Goal: Find contact information: Find contact information

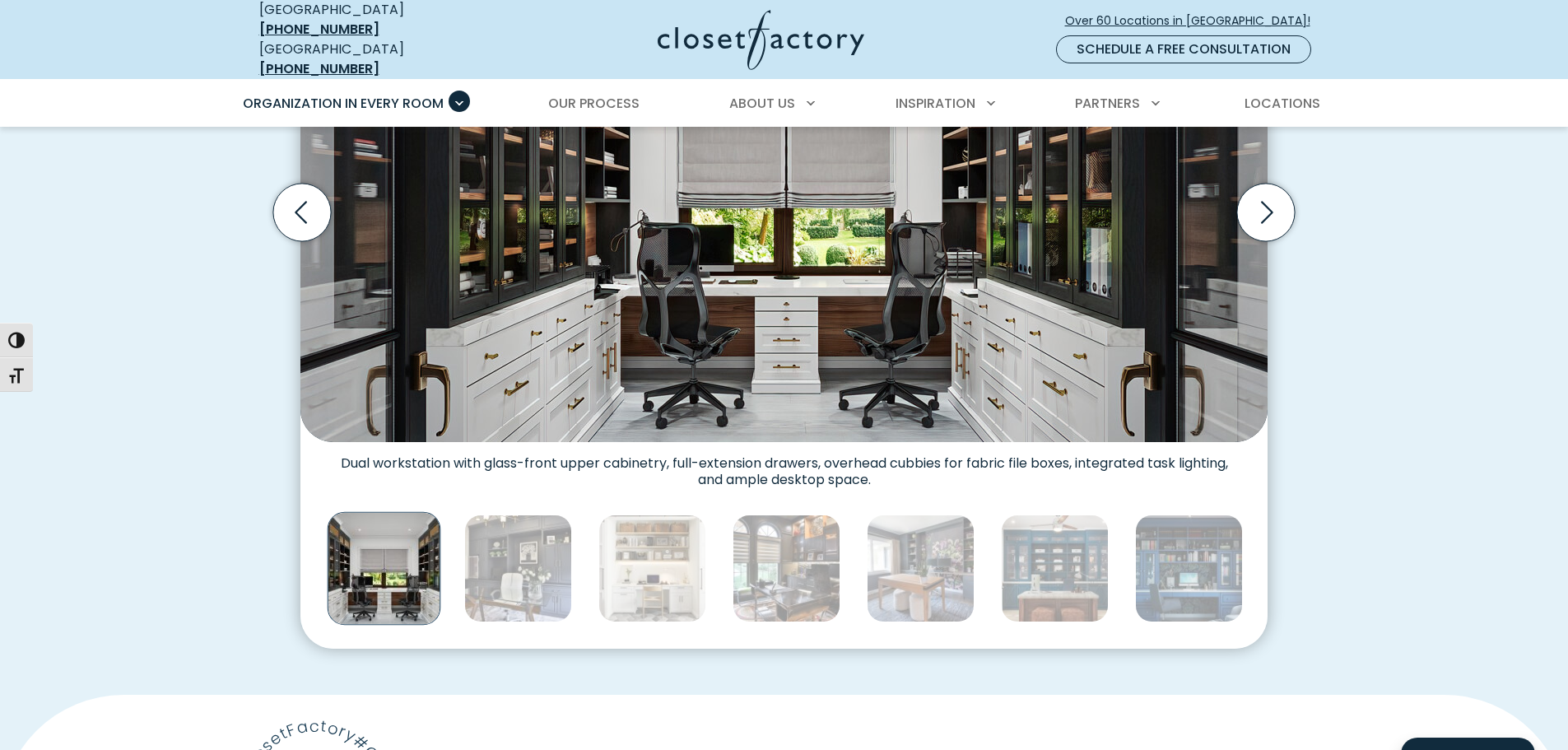
scroll to position [741, 0]
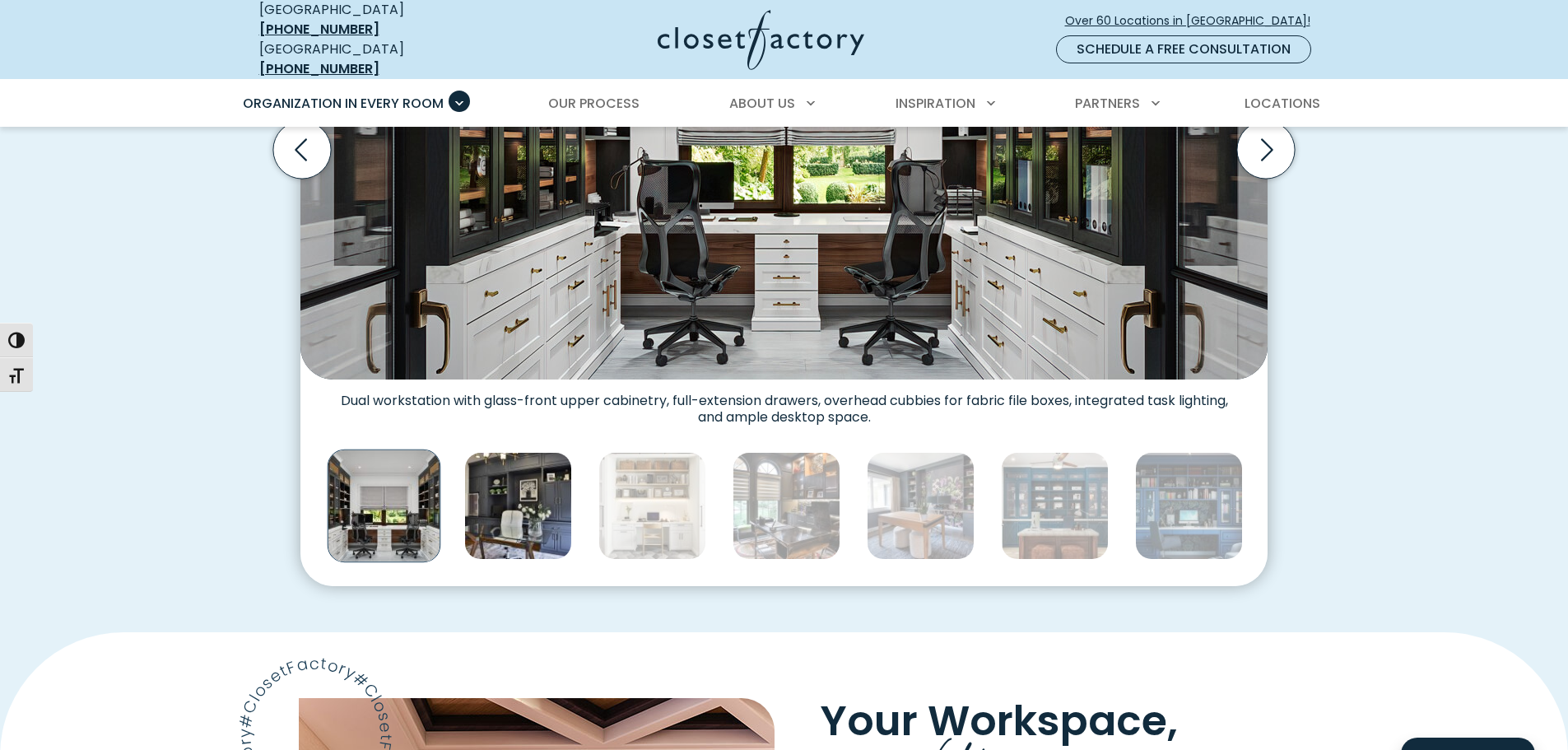
click at [525, 503] on img "Thumbnail Gallery" at bounding box center [518, 505] width 108 height 108
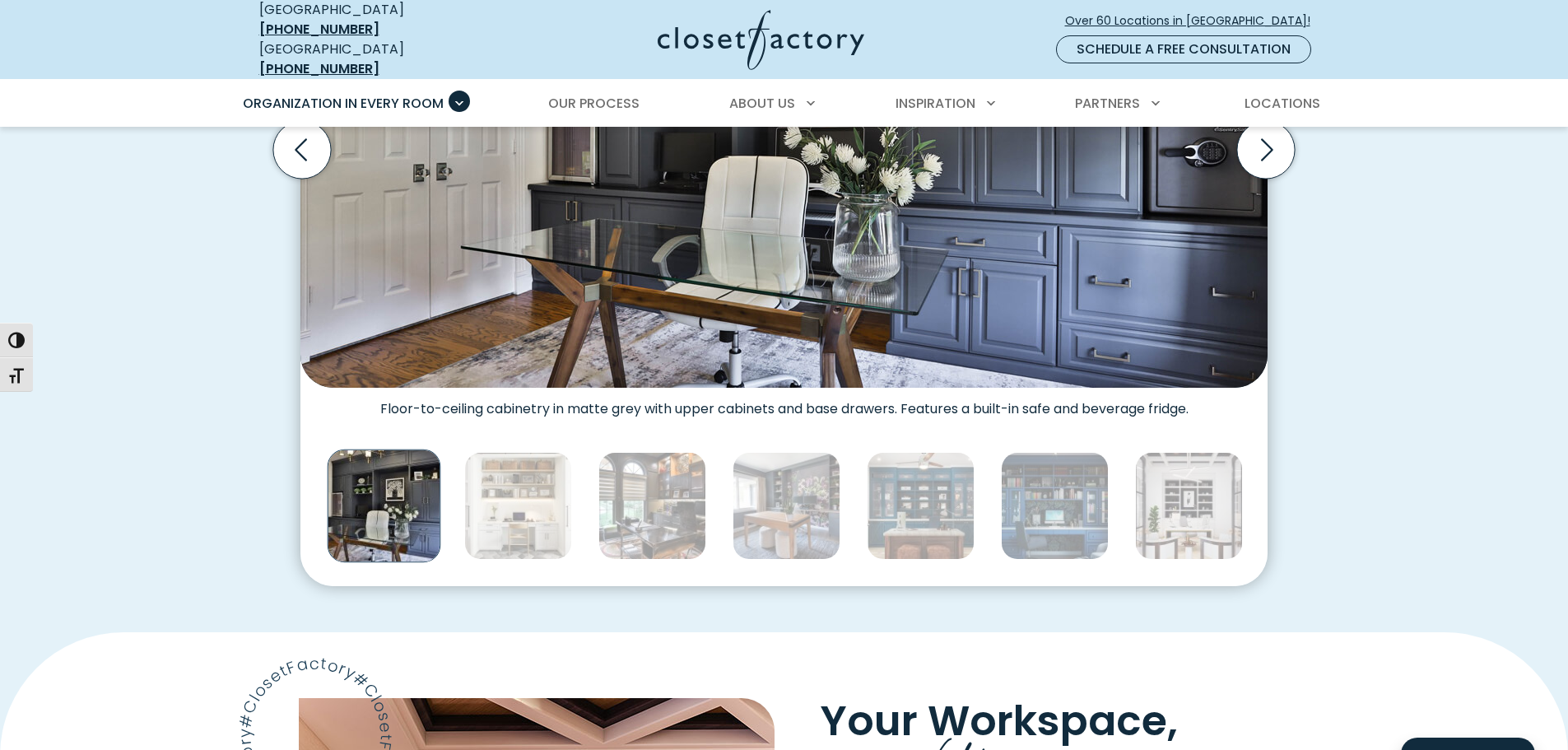
click at [525, 503] on img "Thumbnail Gallery" at bounding box center [518, 505] width 108 height 108
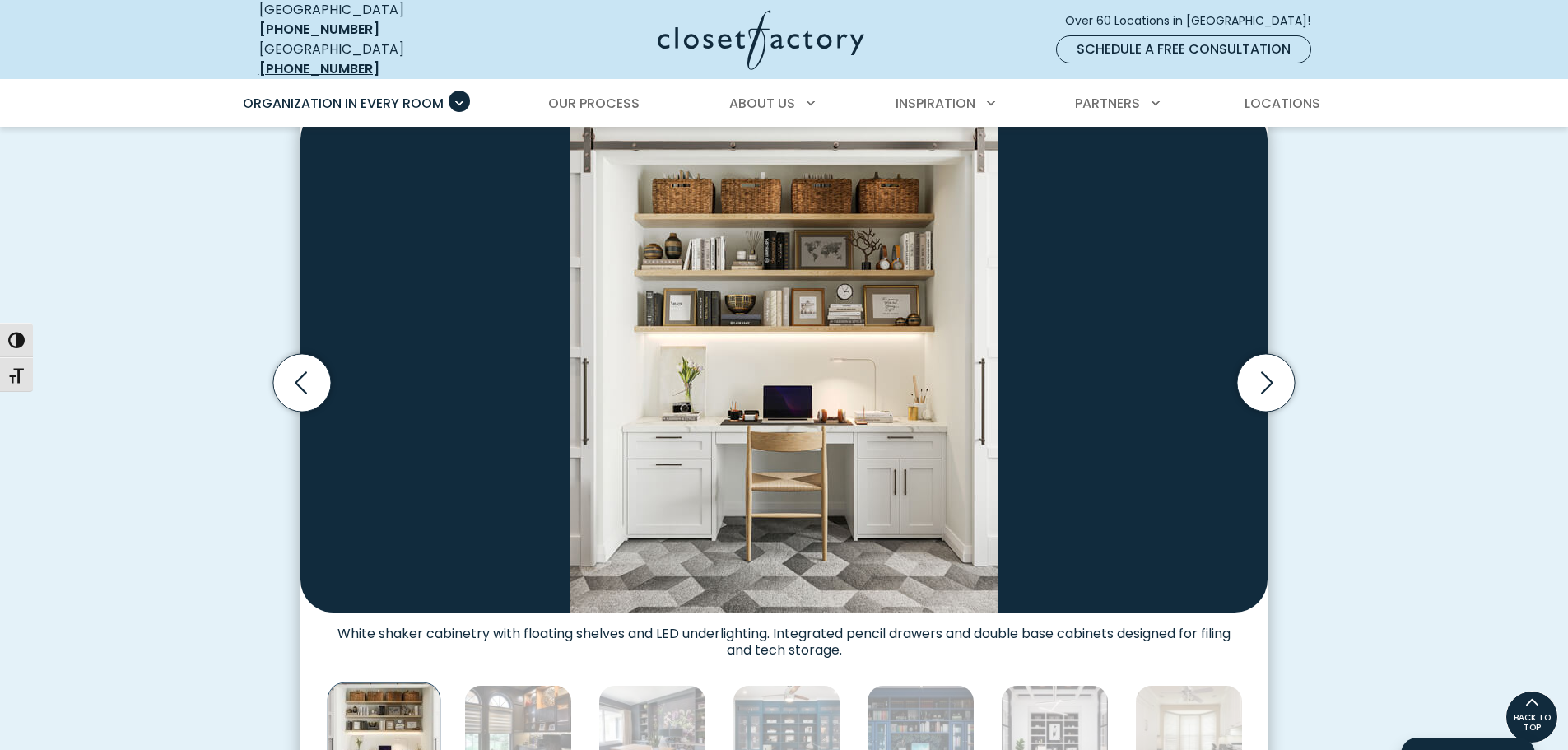
scroll to position [494, 0]
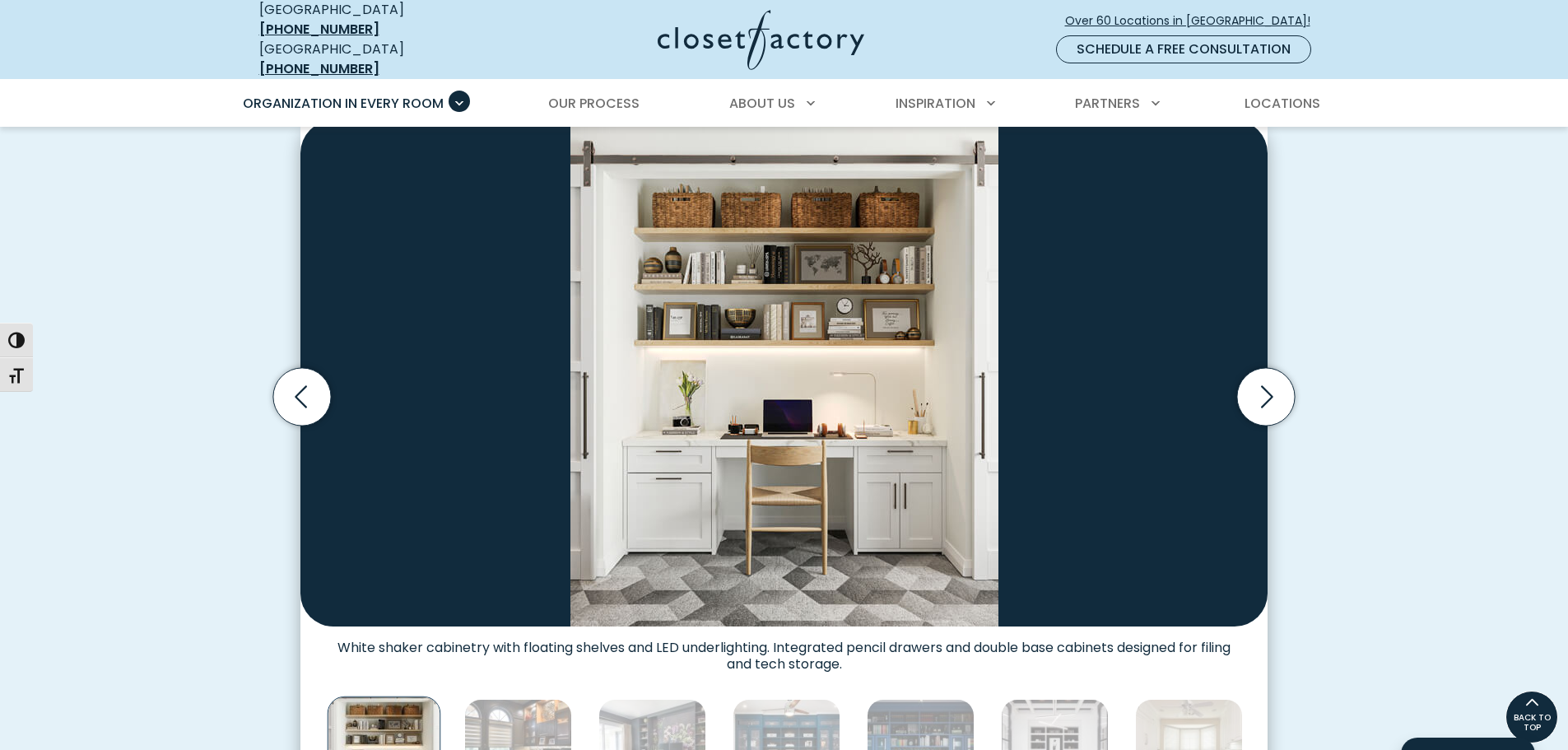
click at [751, 495] on img "Thumbnail Gallery" at bounding box center [784, 373] width 967 height 506
click at [702, 508] on img "Thumbnail Gallery" at bounding box center [784, 373] width 967 height 506
click at [1268, 399] on icon "Next slide" at bounding box center [1266, 397] width 58 height 58
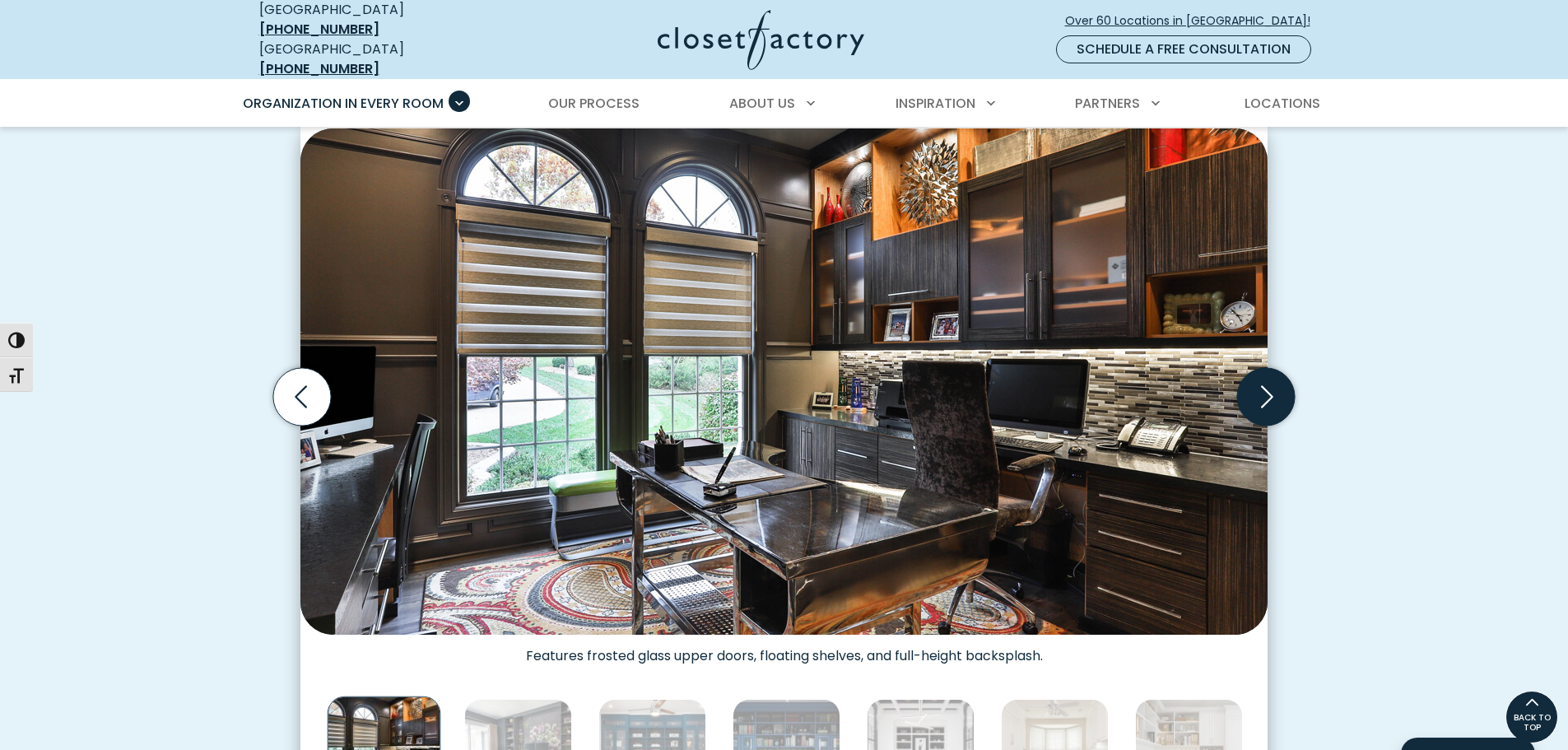
click at [1268, 399] on icon "Next slide" at bounding box center [1266, 397] width 58 height 58
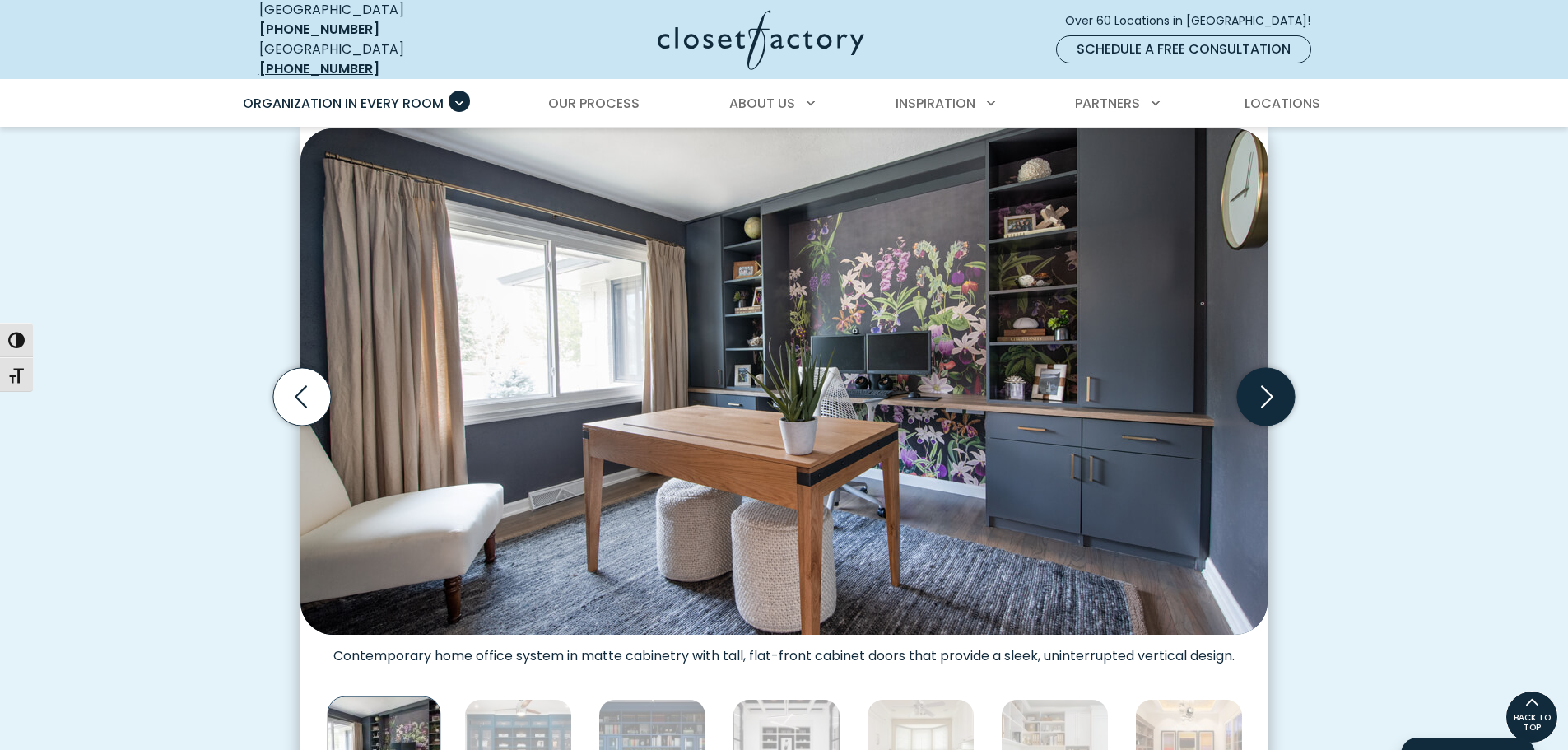
click at [1268, 399] on icon "Next slide" at bounding box center [1266, 397] width 58 height 58
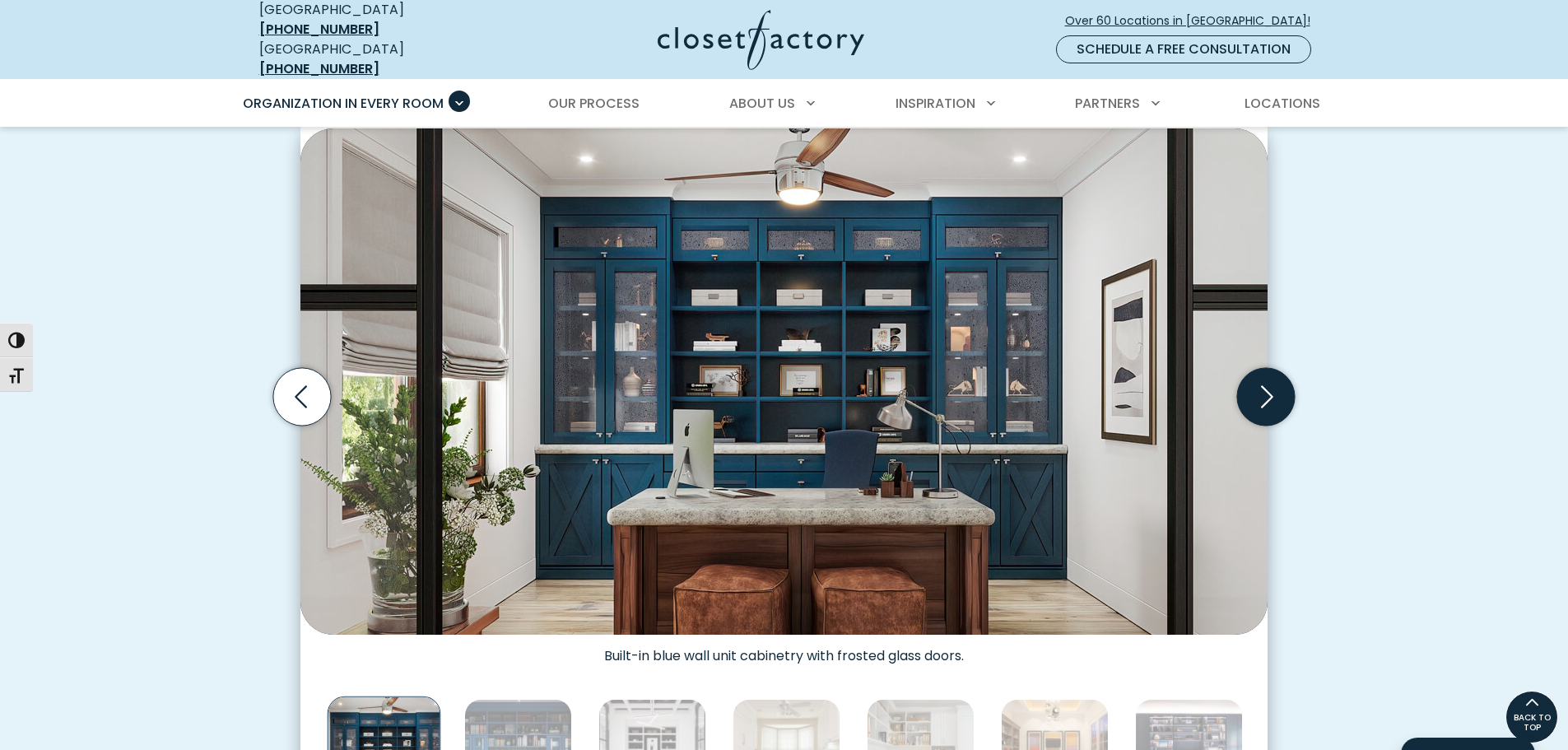
click at [1268, 399] on icon "Next slide" at bounding box center [1266, 397] width 58 height 58
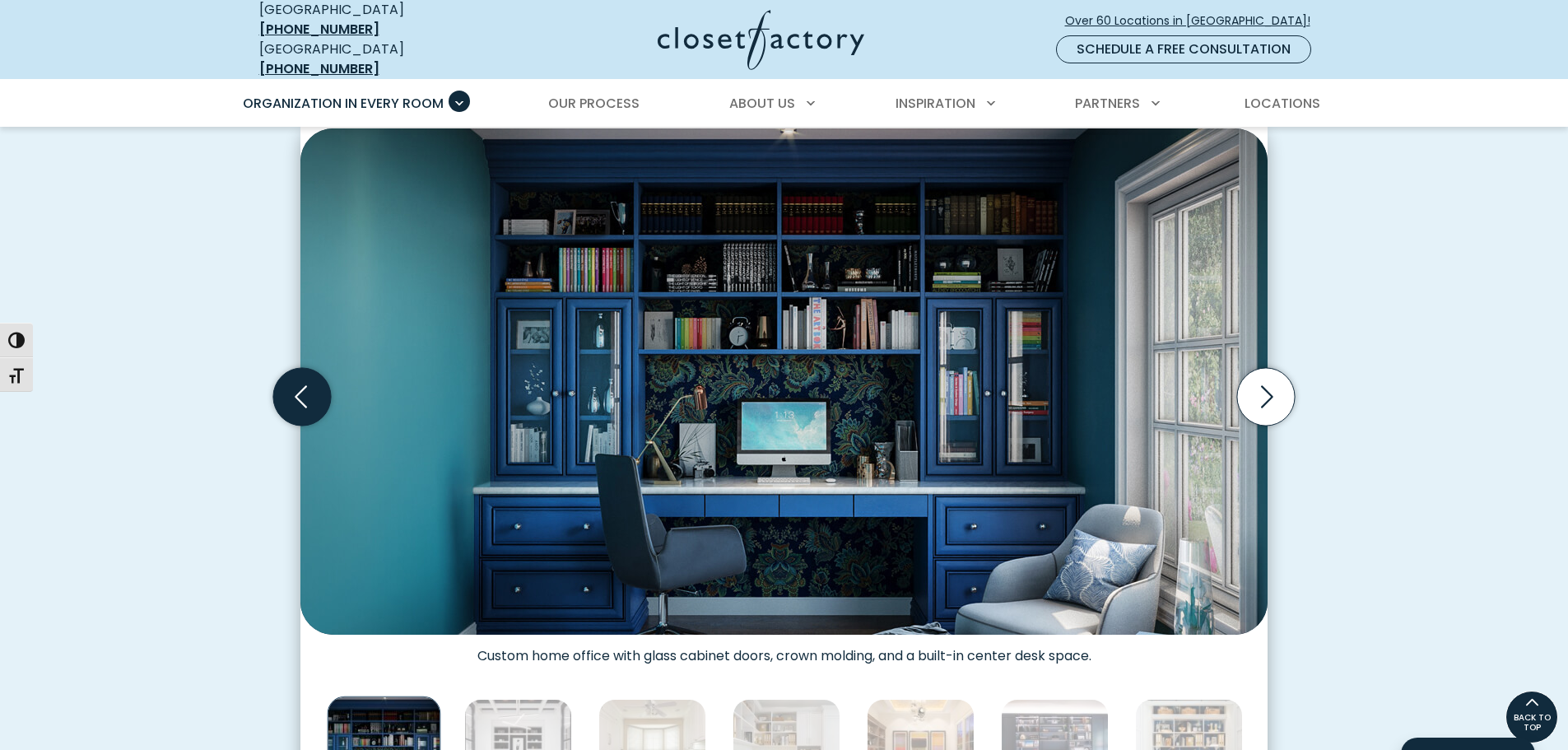
click at [295, 392] on icon "Previous slide" at bounding box center [302, 397] width 58 height 58
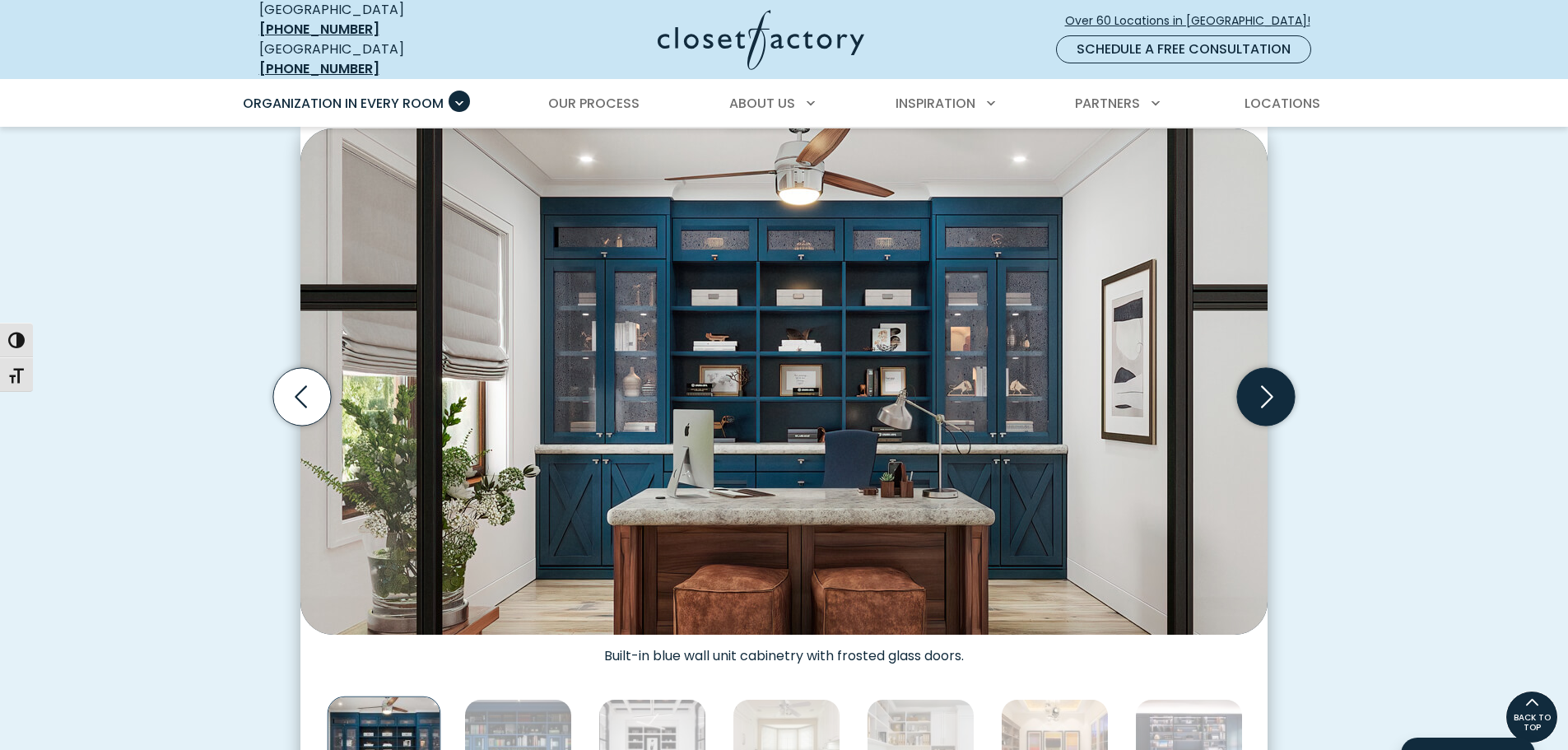
click at [1265, 387] on icon "Next slide" at bounding box center [1266, 397] width 58 height 58
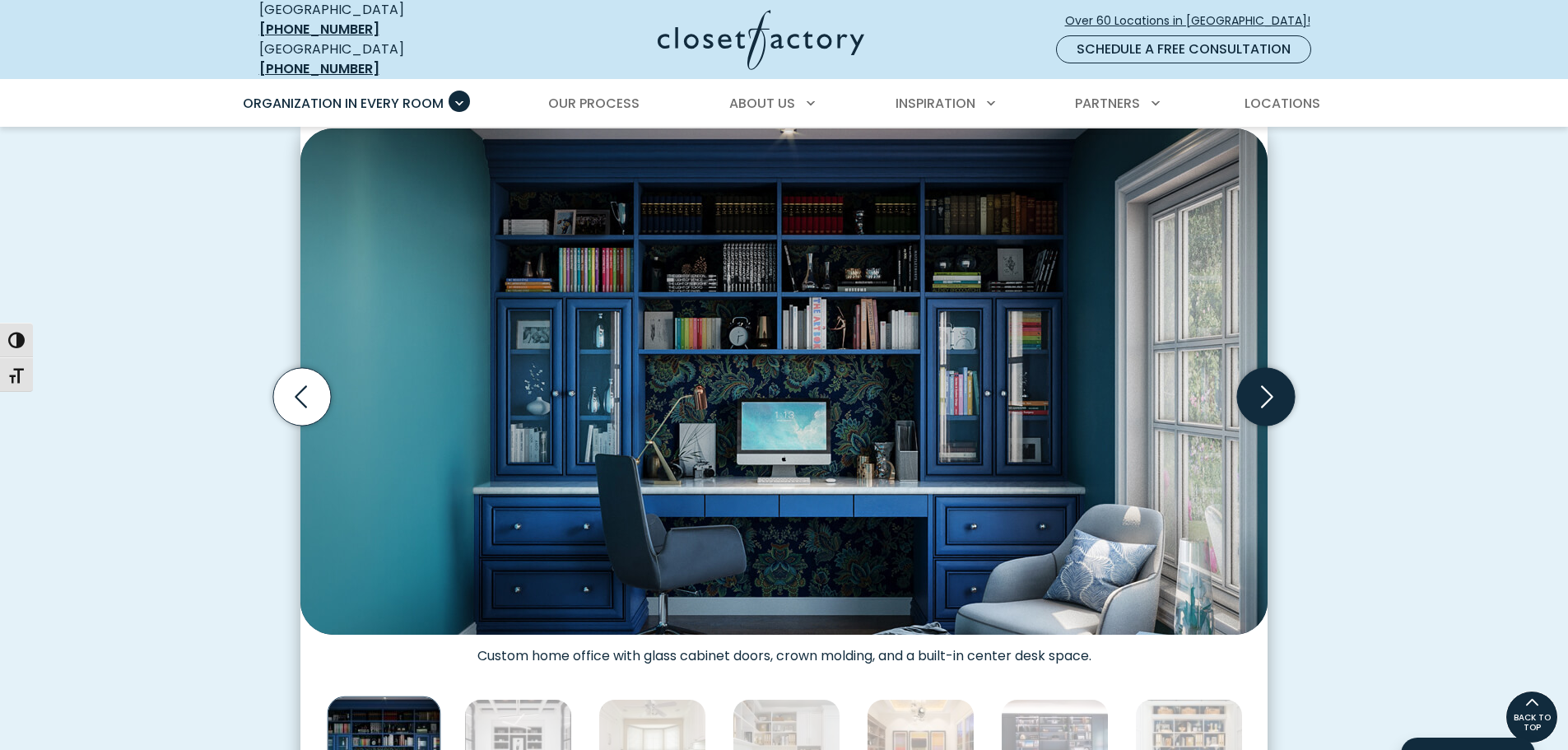
click at [1265, 387] on icon "Next slide" at bounding box center [1266, 397] width 58 height 58
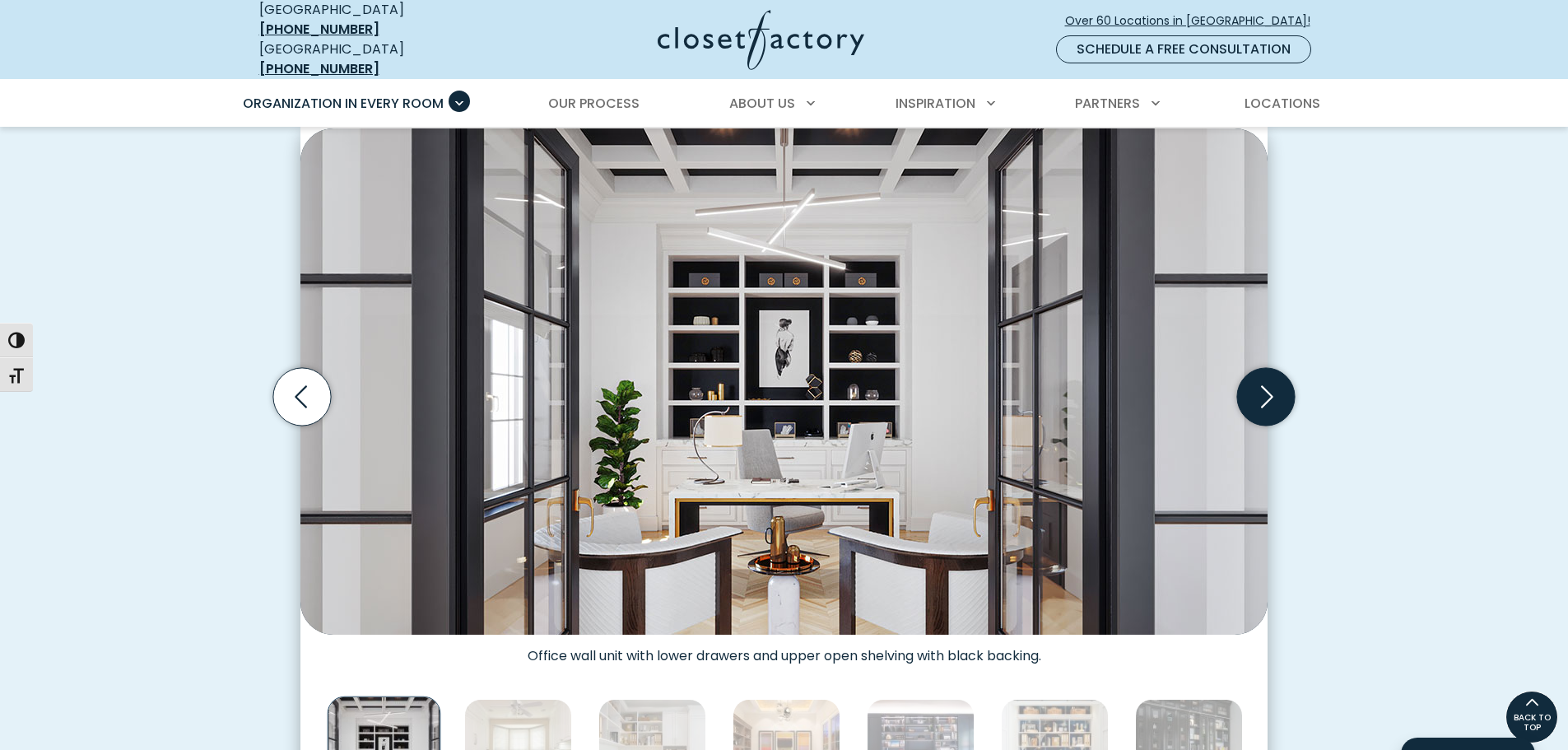
click at [1265, 387] on icon "Next slide" at bounding box center [1266, 397] width 58 height 58
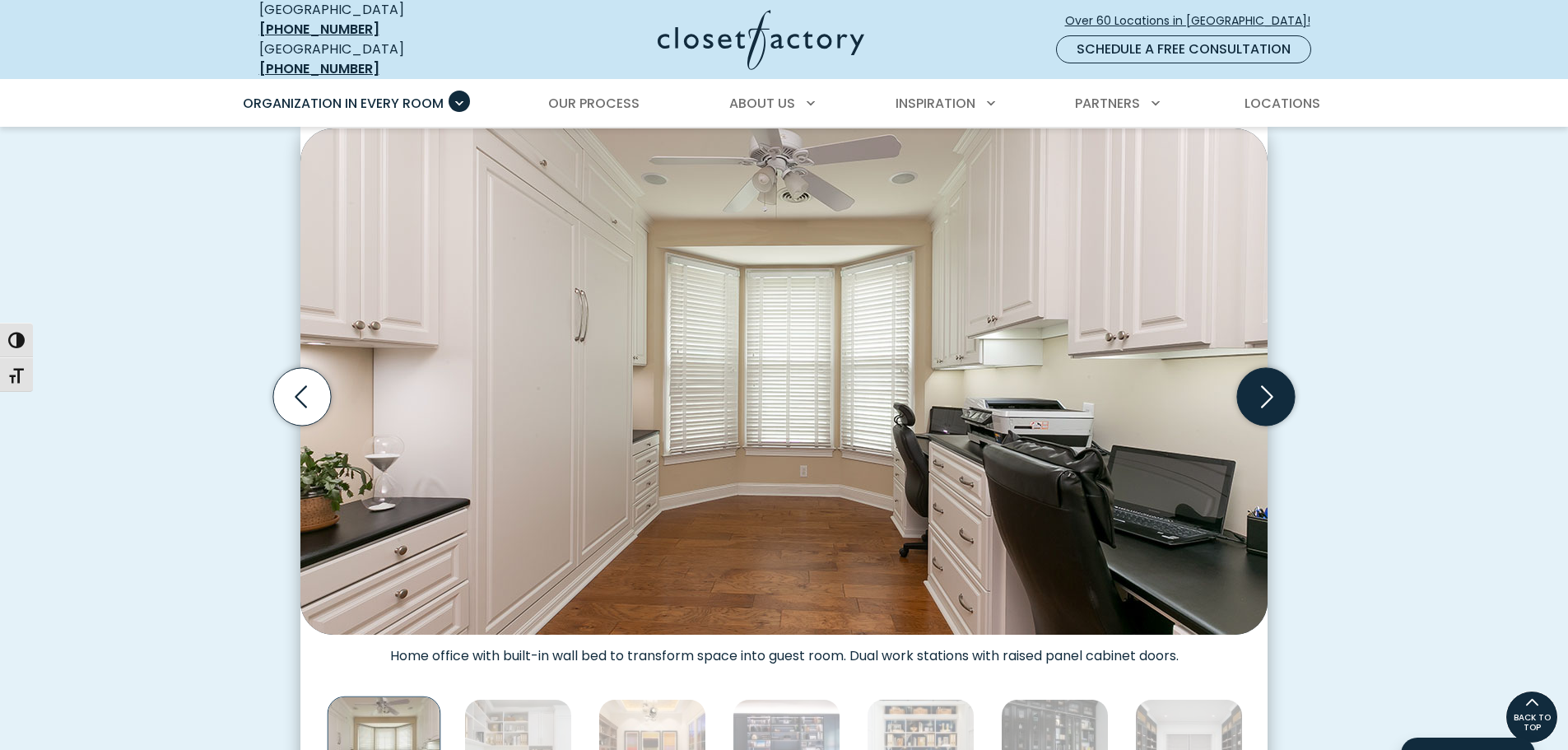
click at [1265, 387] on icon "Next slide" at bounding box center [1266, 397] width 58 height 58
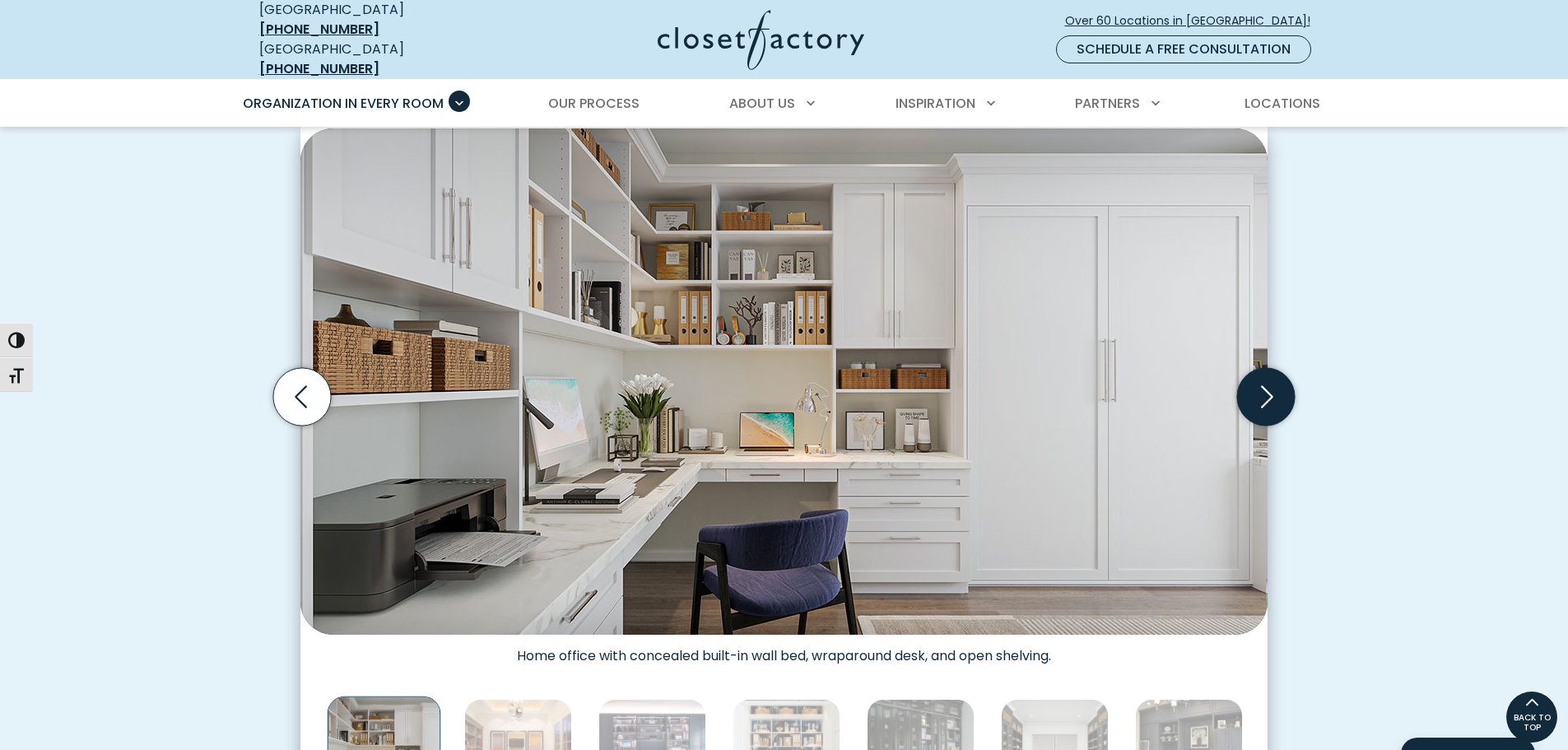
click at [1265, 387] on icon "Next slide" at bounding box center [1266, 397] width 58 height 58
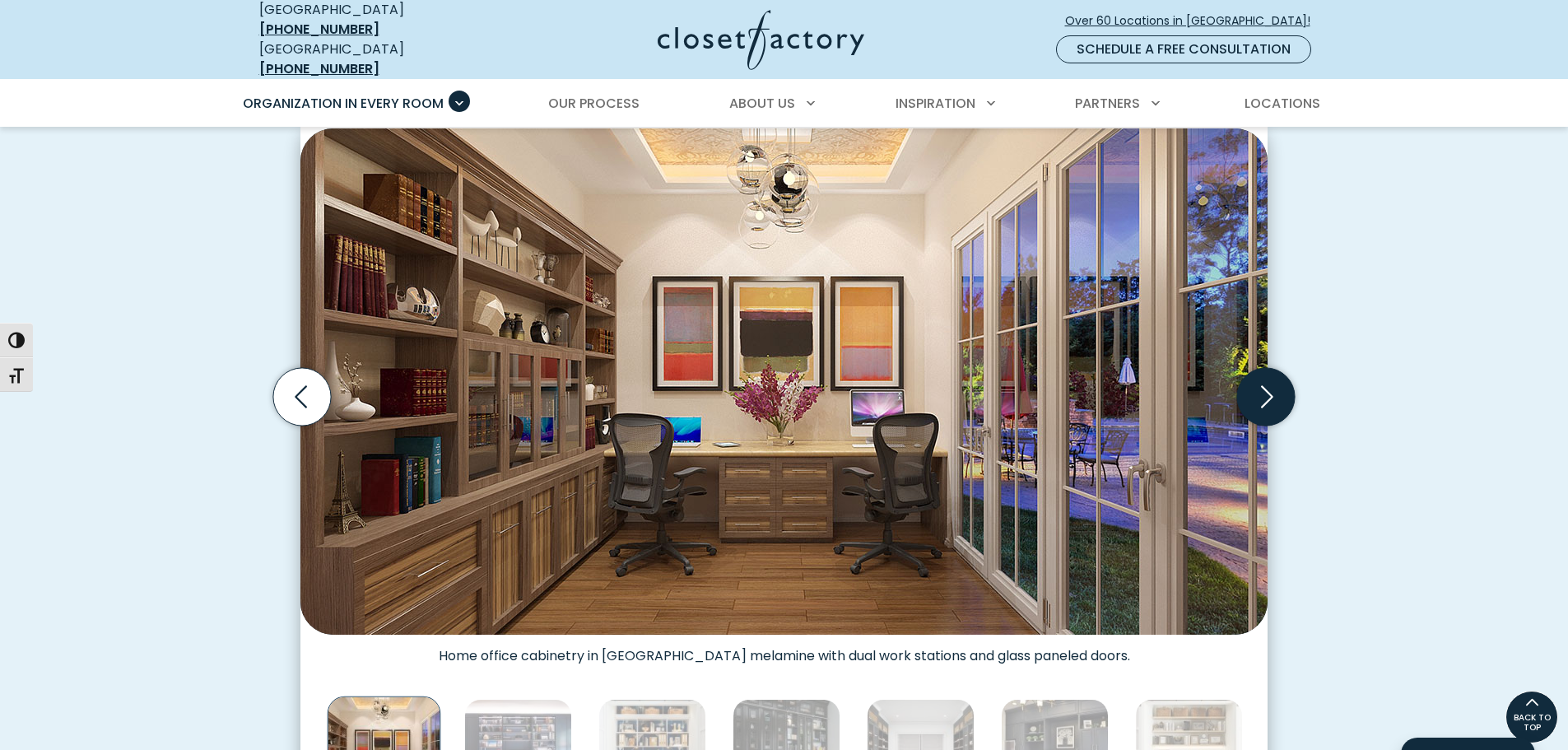
click at [1265, 387] on icon "Next slide" at bounding box center [1266, 397] width 58 height 58
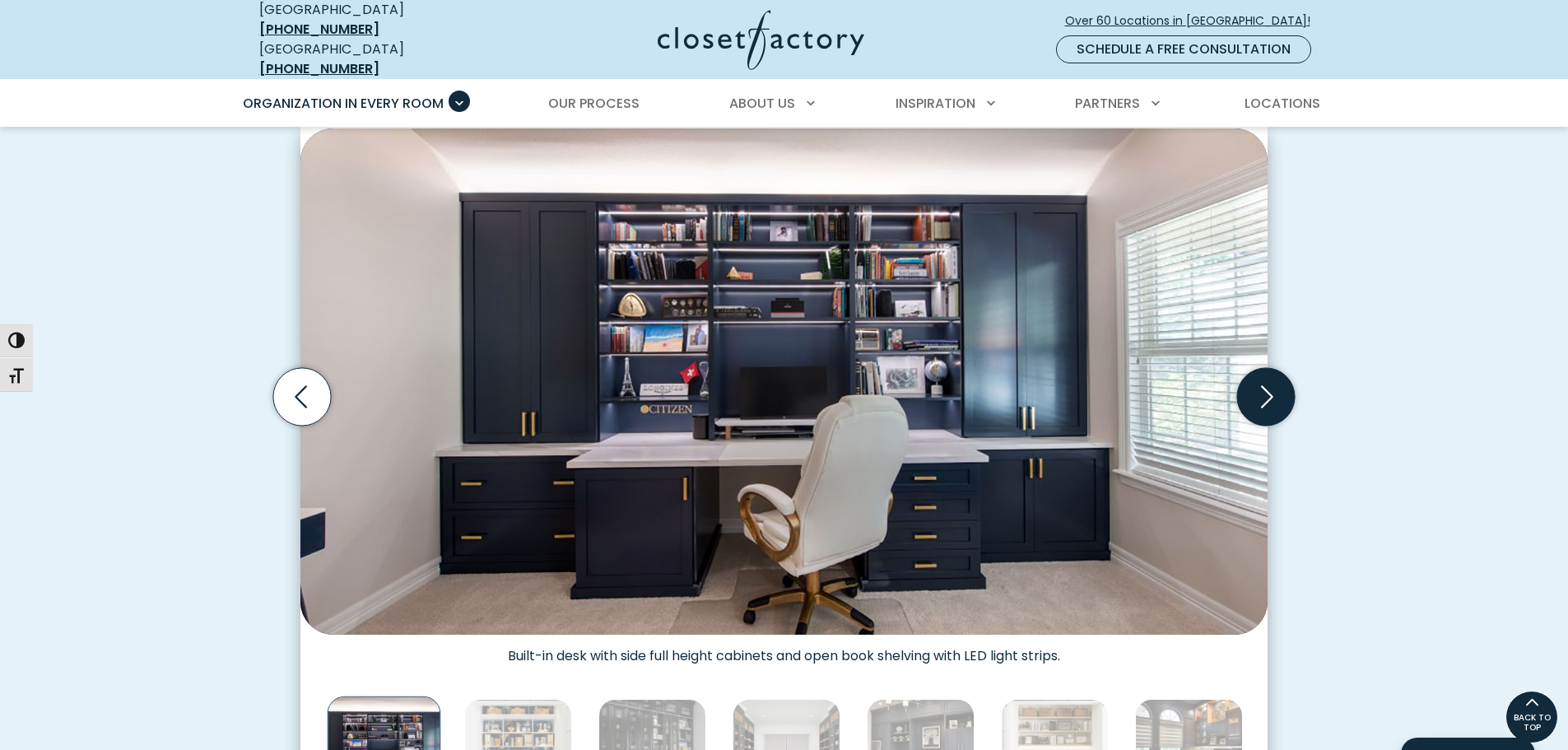
click at [1265, 387] on icon "Next slide" at bounding box center [1266, 397] width 58 height 58
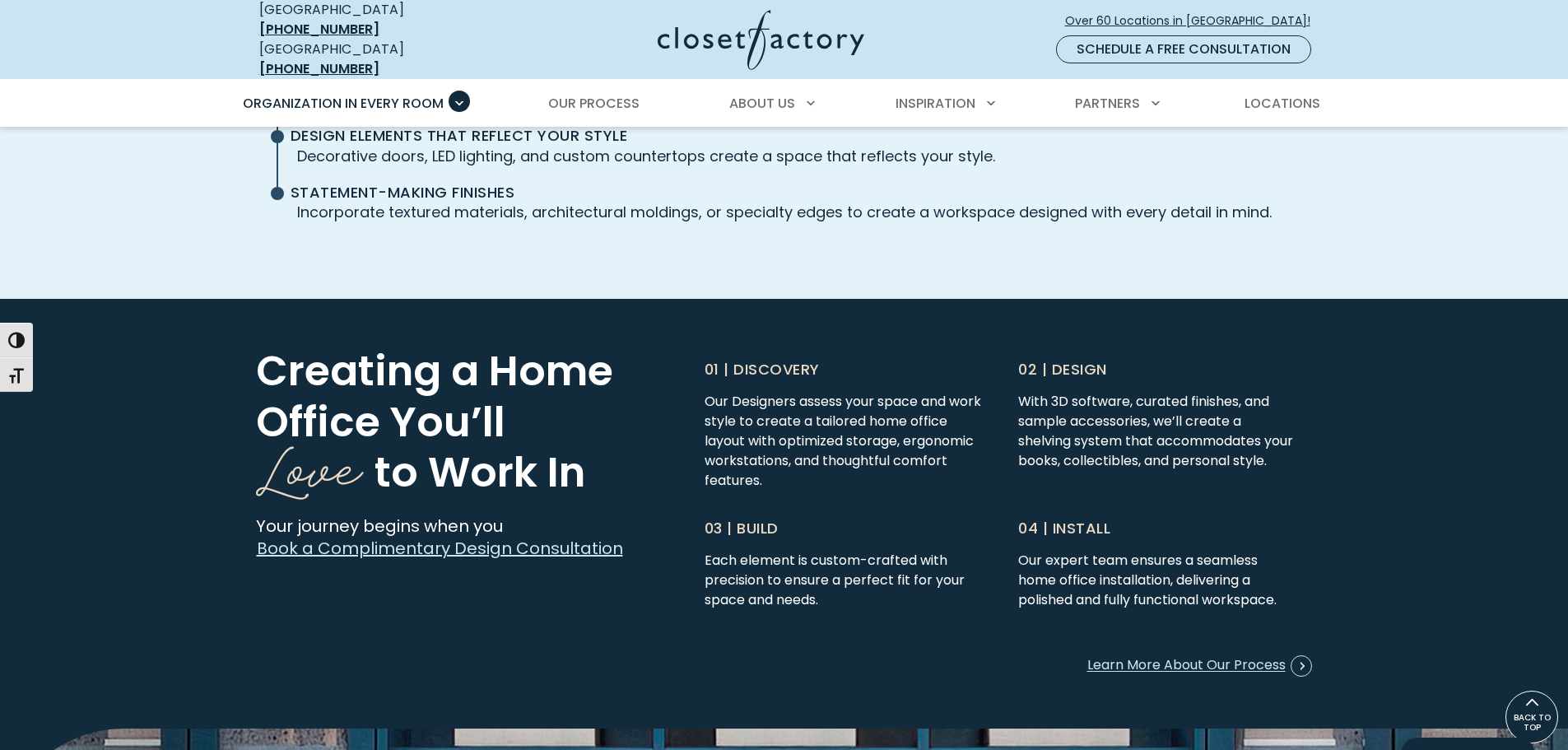
scroll to position [3957, 0]
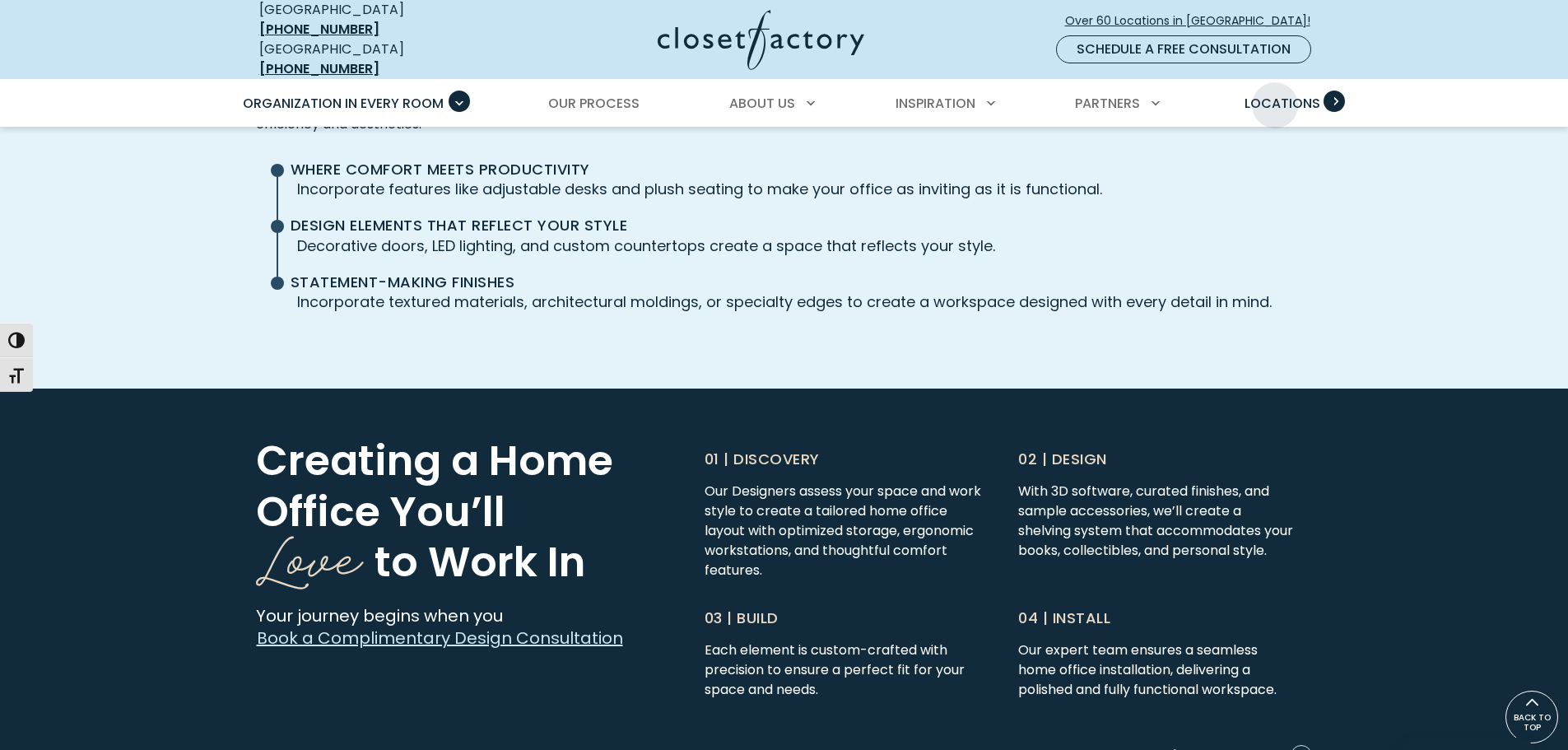
click at [1275, 94] on span "Locations" at bounding box center [1282, 103] width 76 height 19
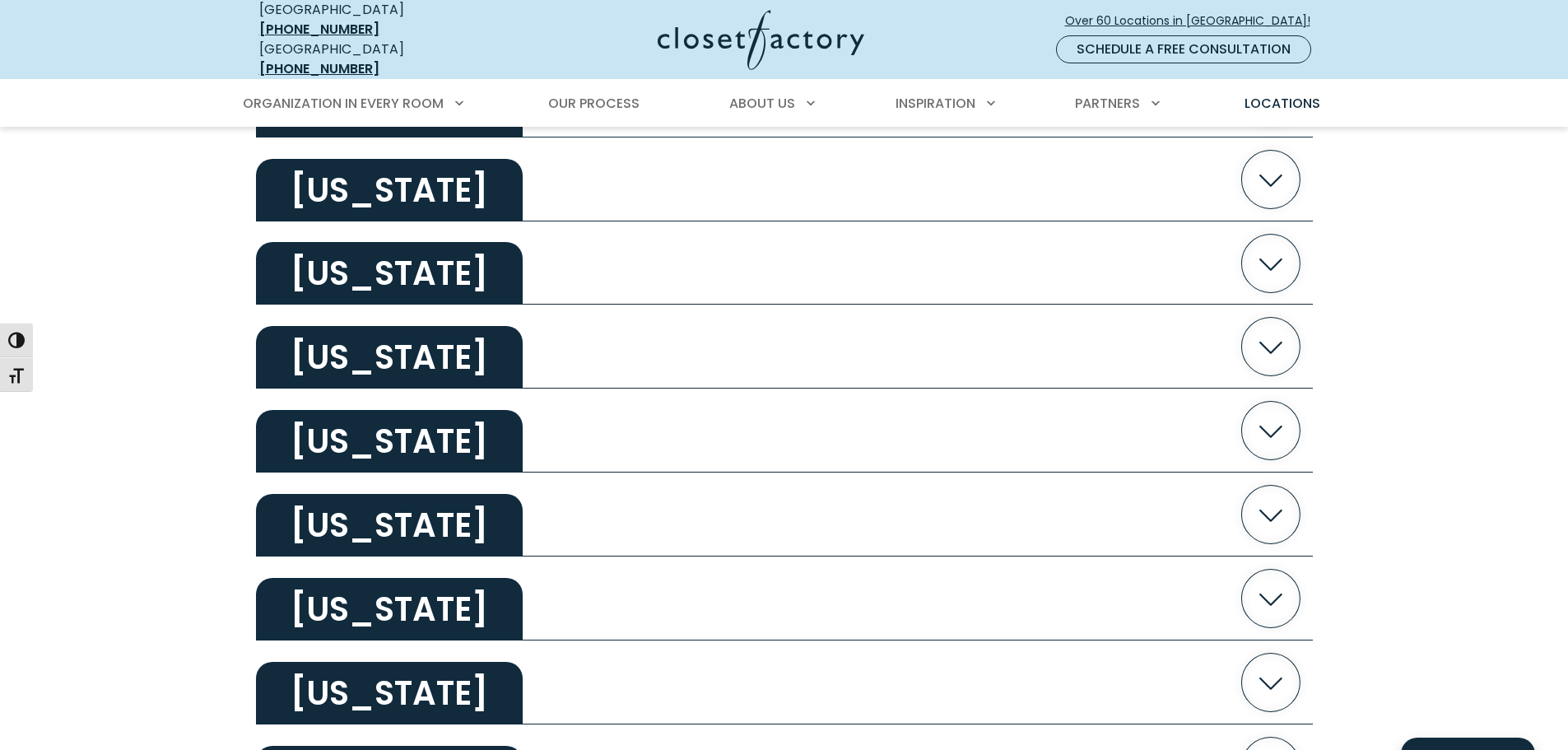
scroll to position [988, 0]
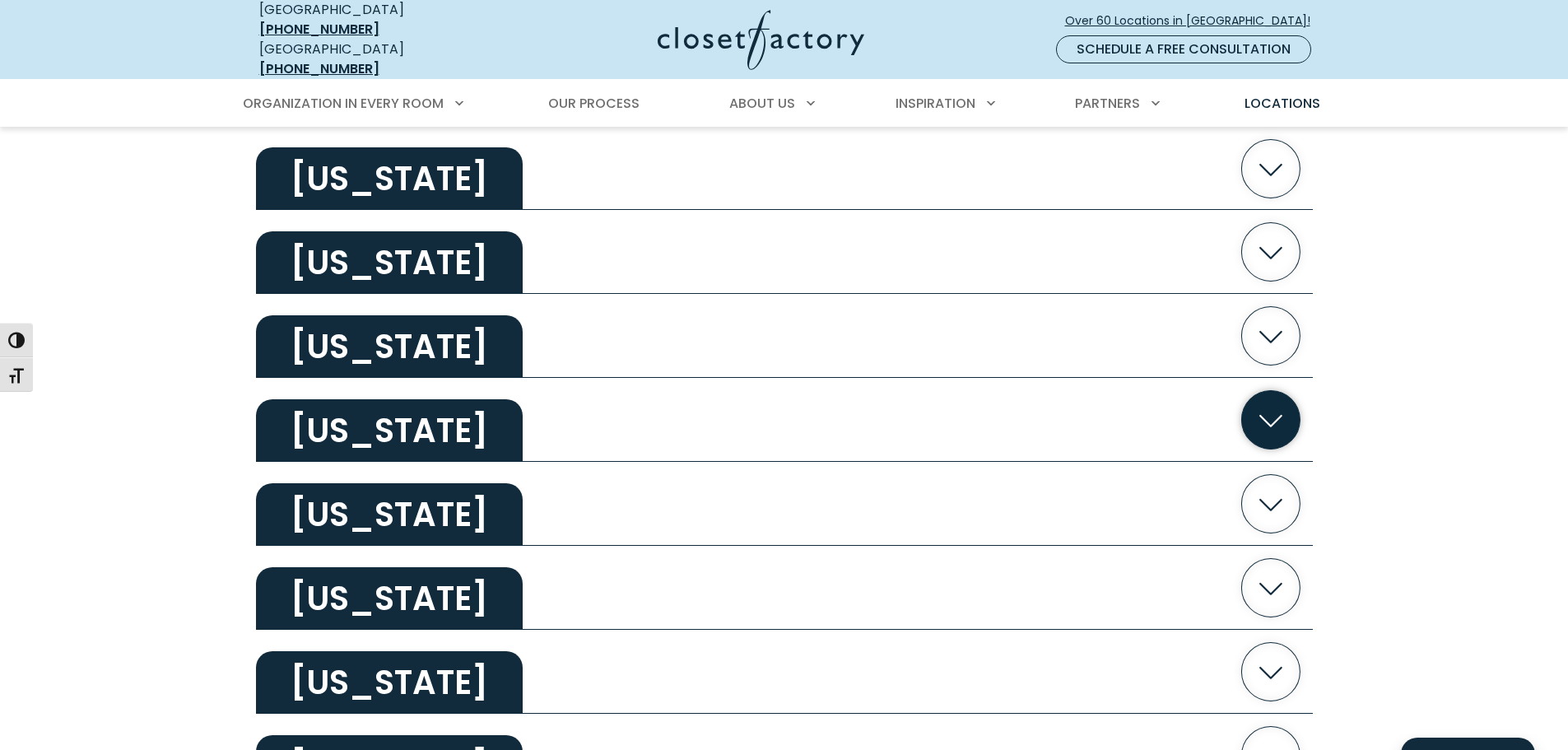
click at [360, 412] on h2 "[US_STATE]" at bounding box center [390, 431] width 267 height 62
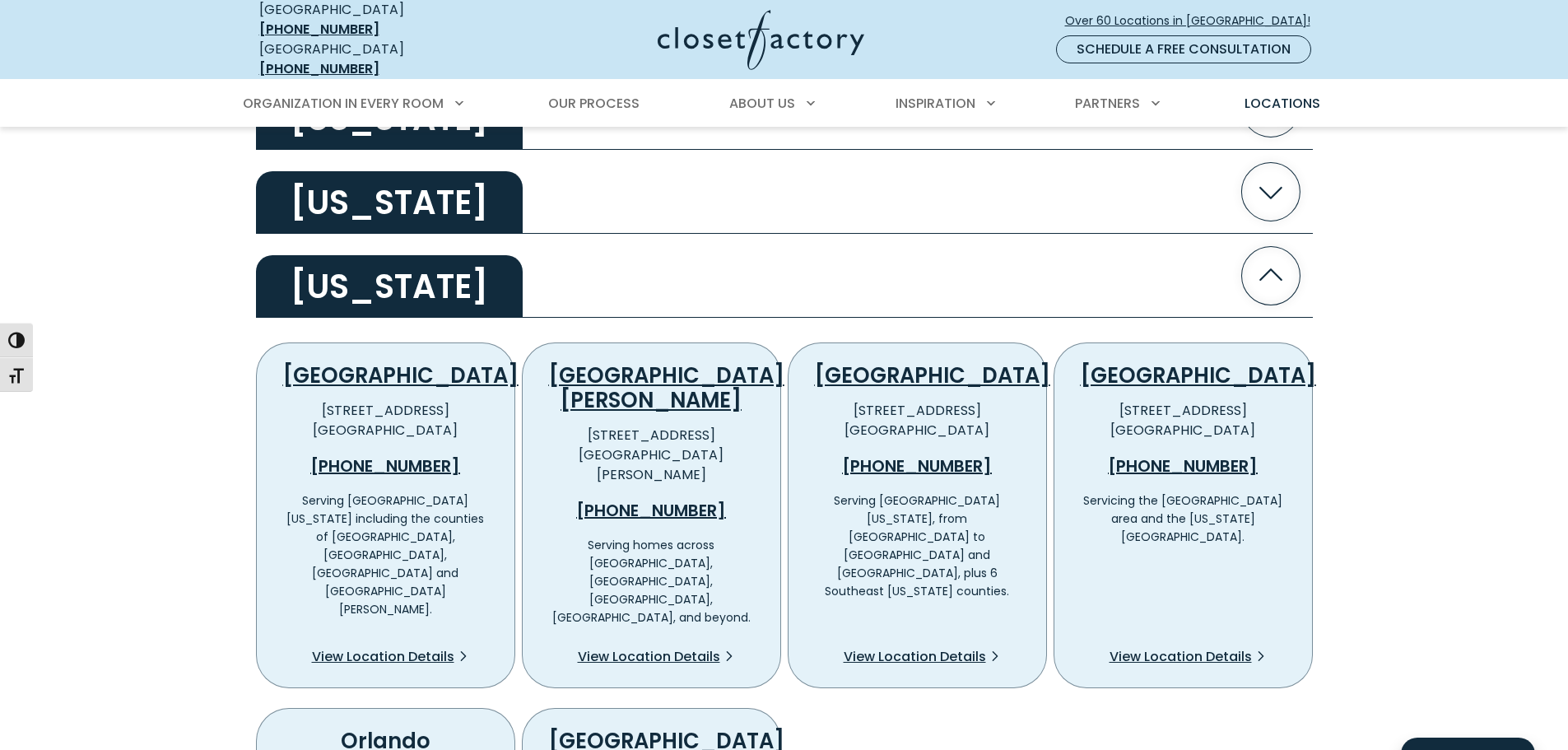
scroll to position [1153, 0]
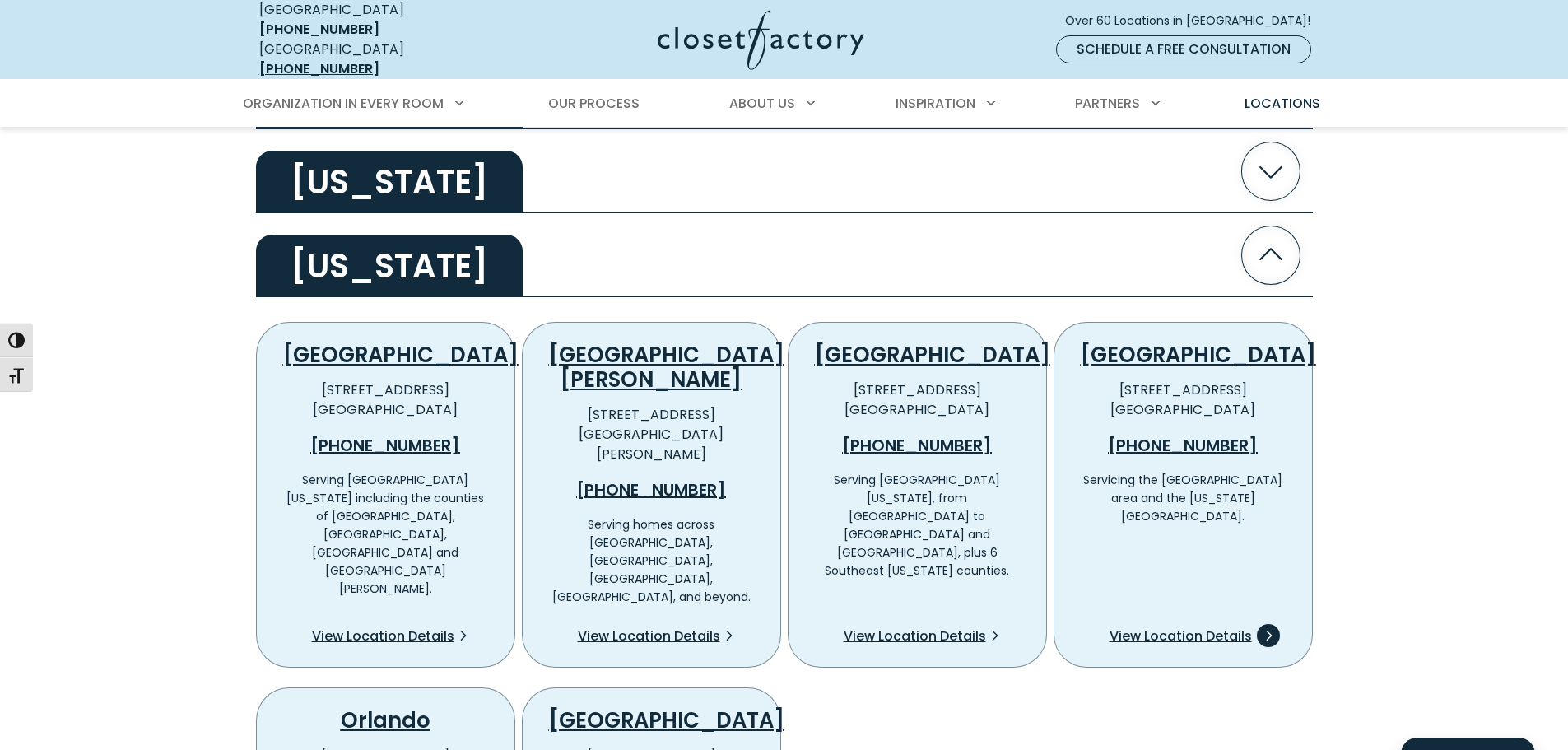
click at [1168, 626] on span "View Location Details" at bounding box center [1181, 636] width 142 height 20
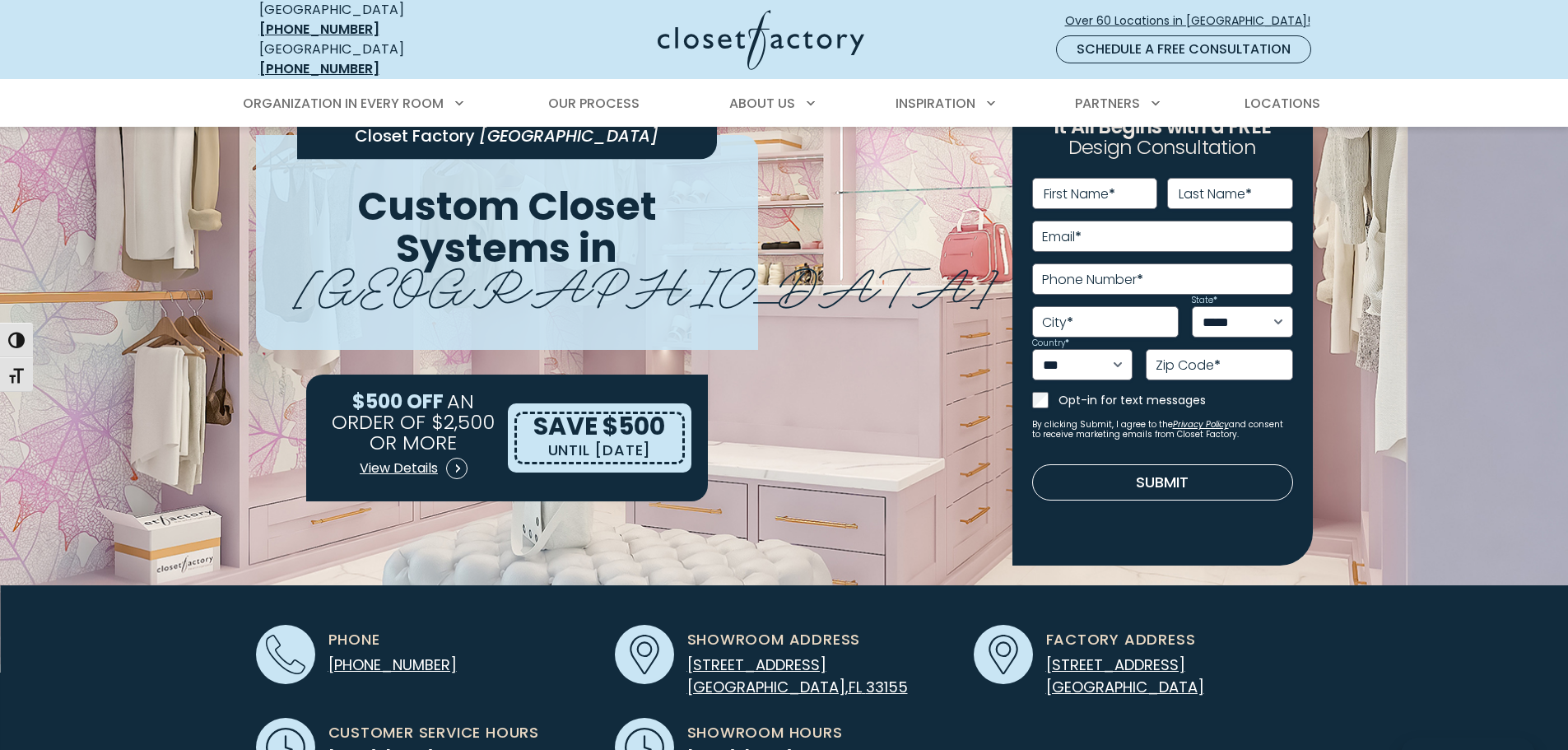
scroll to position [247, 0]
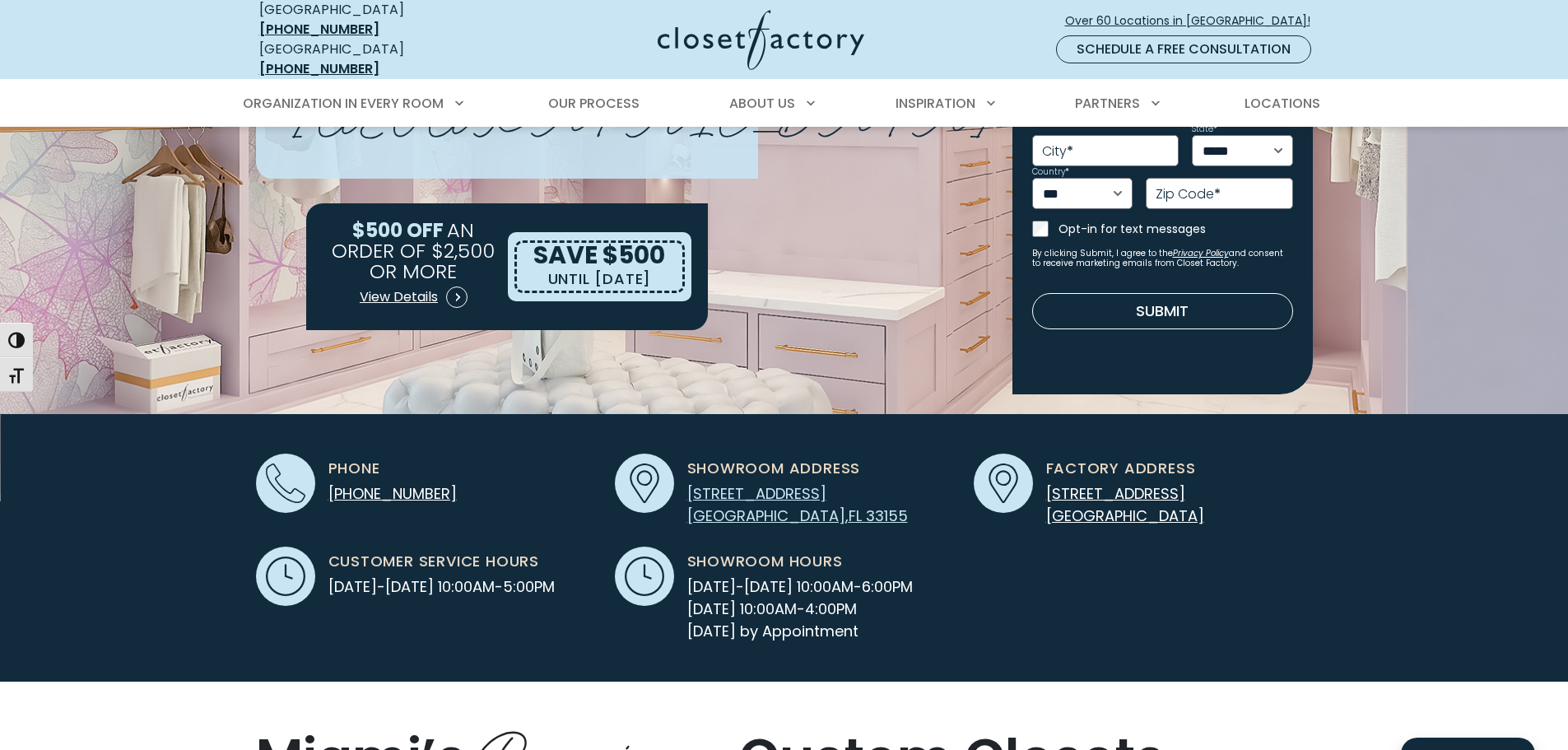
click at [866, 505] on span "33155" at bounding box center [887, 515] width 42 height 20
click at [737, 494] on link "5747 SW 40th St Miami , FL 33155" at bounding box center [798, 504] width 221 height 43
click at [1114, 483] on link "14337 SW 119th Ave. Miami, FL 33187" at bounding box center [1125, 504] width 158 height 43
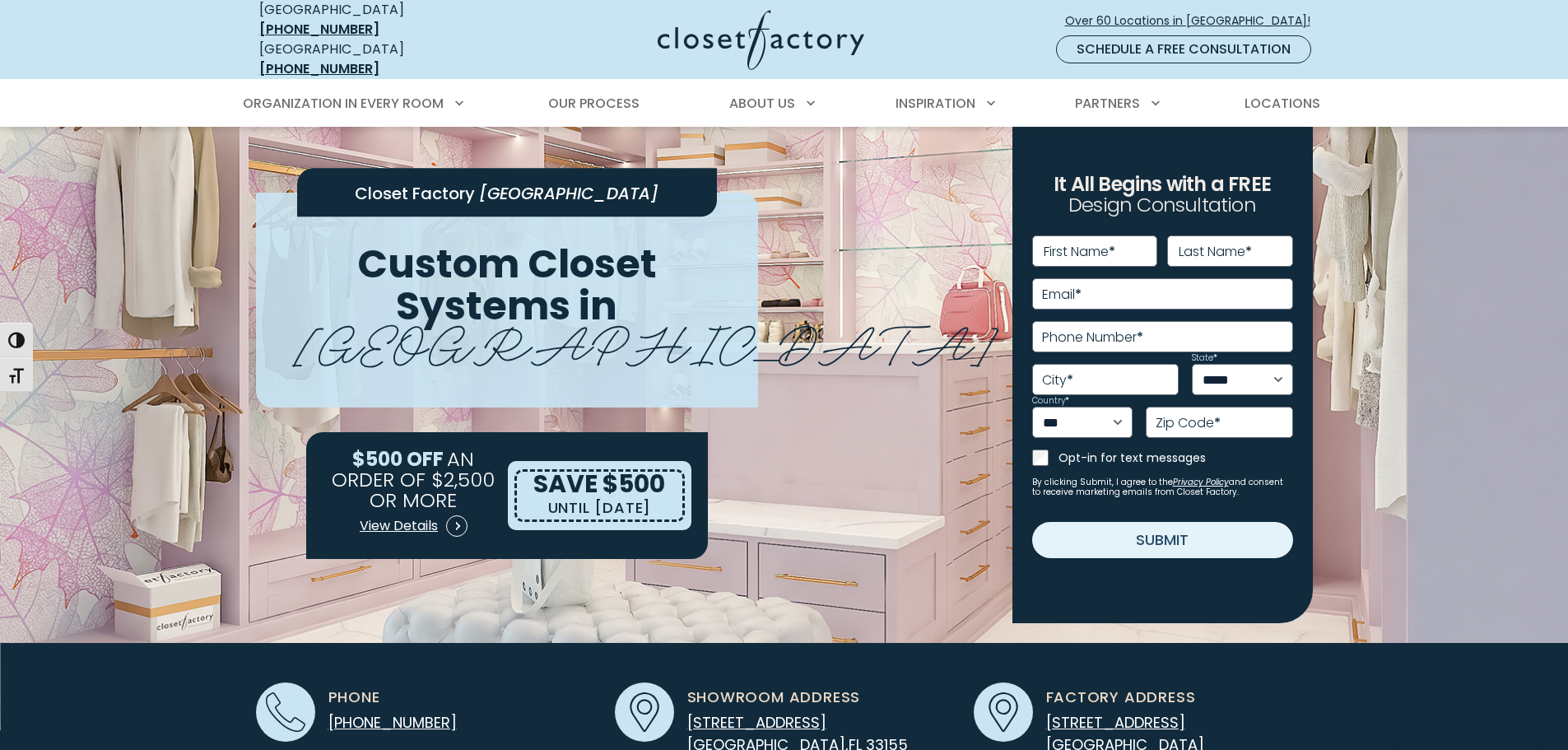
scroll to position [0, 0]
